Goal: Information Seeking & Learning: Learn about a topic

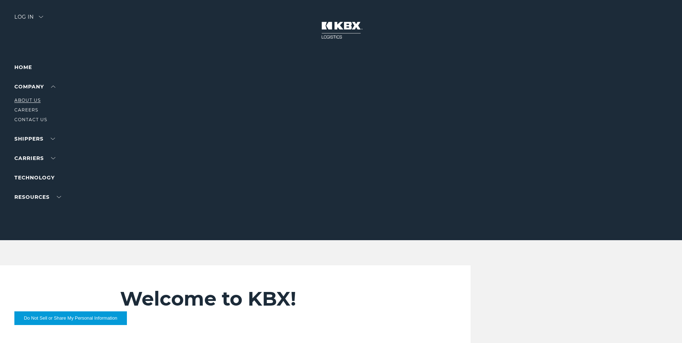
click at [31, 99] on link "About Us" at bounding box center [27, 99] width 26 height 5
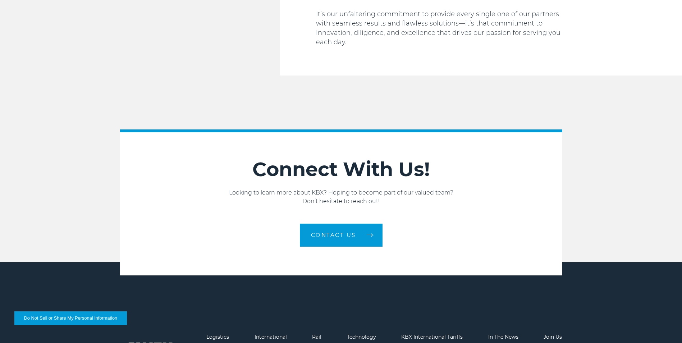
scroll to position [1214, 0]
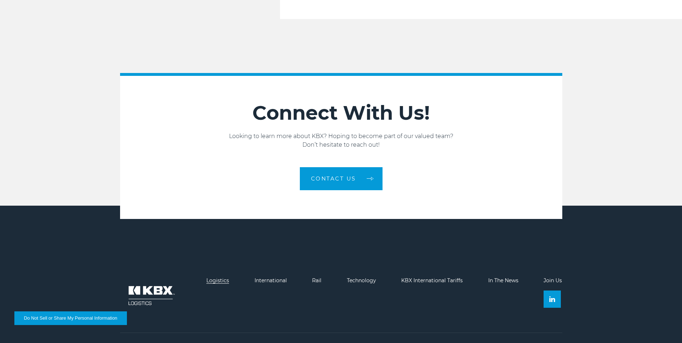
click at [218, 277] on link "Logistics" at bounding box center [218, 280] width 23 height 6
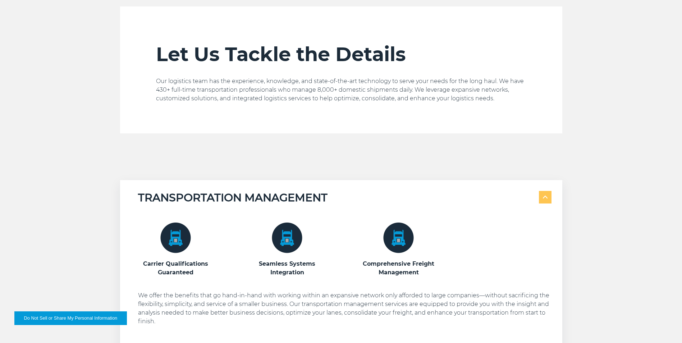
scroll to position [396, 0]
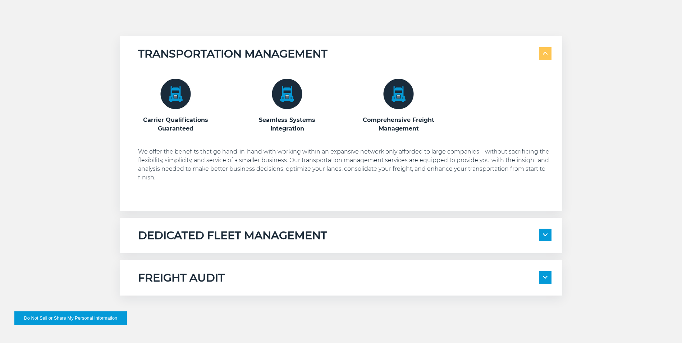
click at [546, 235] on img at bounding box center [545, 234] width 5 height 3
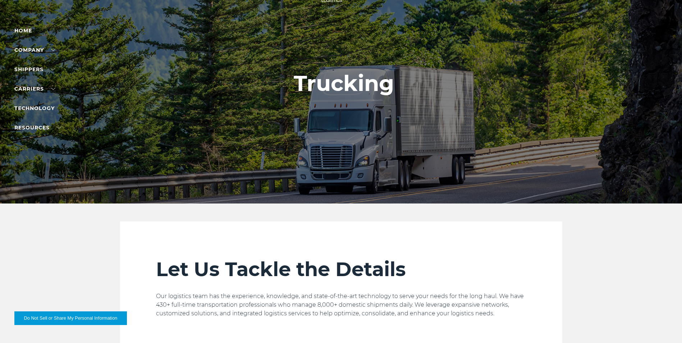
scroll to position [0, 0]
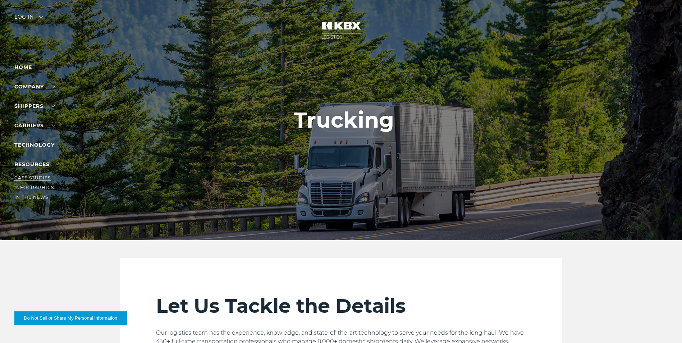
click at [42, 177] on link "Case Studies" at bounding box center [32, 177] width 36 height 5
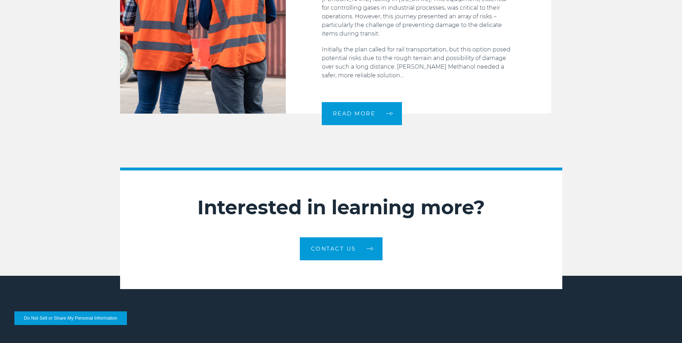
scroll to position [1204, 0]
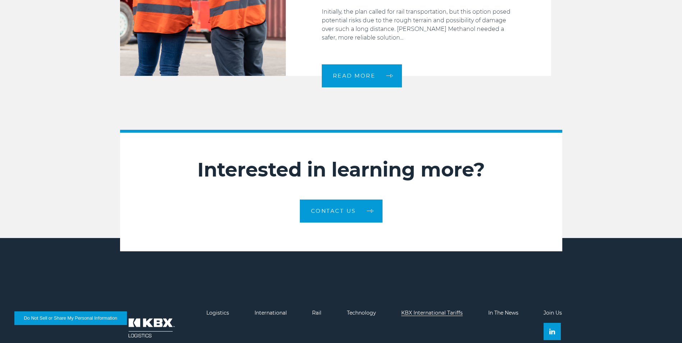
click at [439, 310] on link "KBX International Tariffs" at bounding box center [432, 313] width 62 height 6
